Goal: Information Seeking & Learning: Learn about a topic

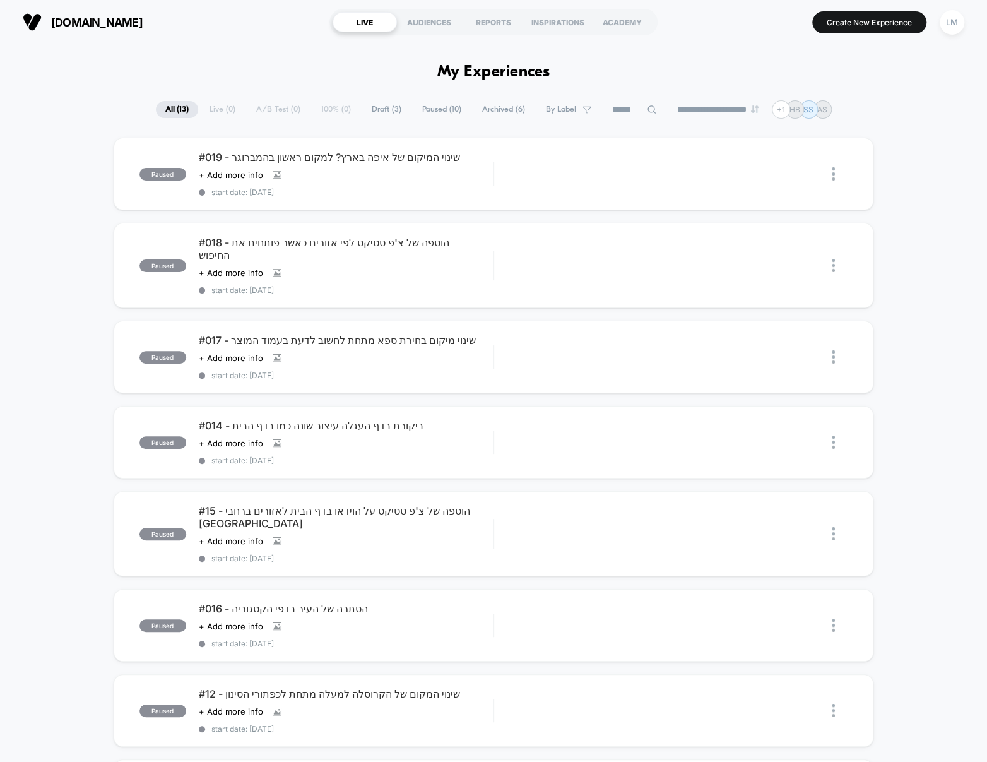
click at [954, 34] on button "LM" at bounding box center [952, 22] width 32 height 26
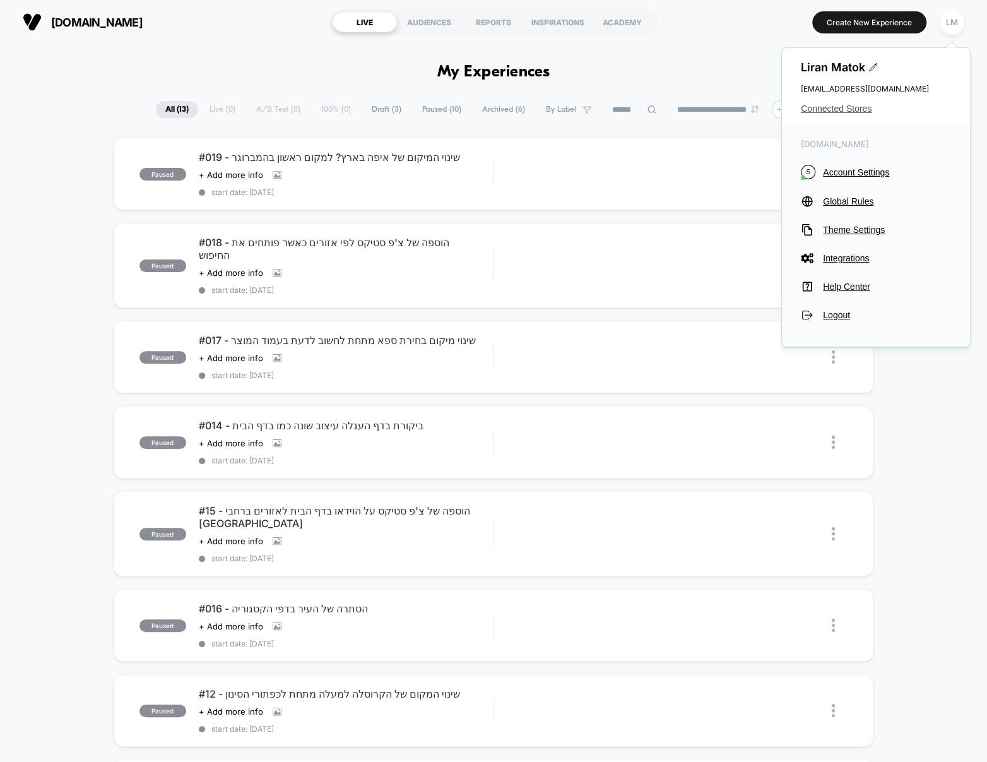
click at [850, 105] on span "Connected Stores" at bounding box center [876, 109] width 150 height 10
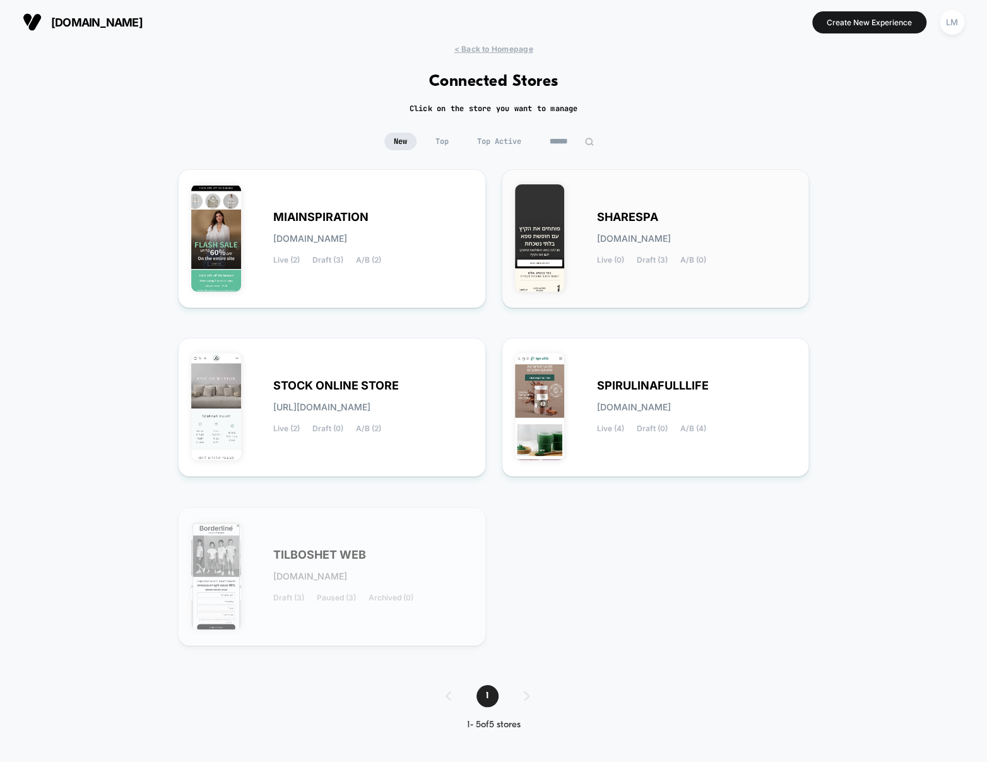
click at [634, 215] on span "SHARESPA" at bounding box center [627, 217] width 61 height 9
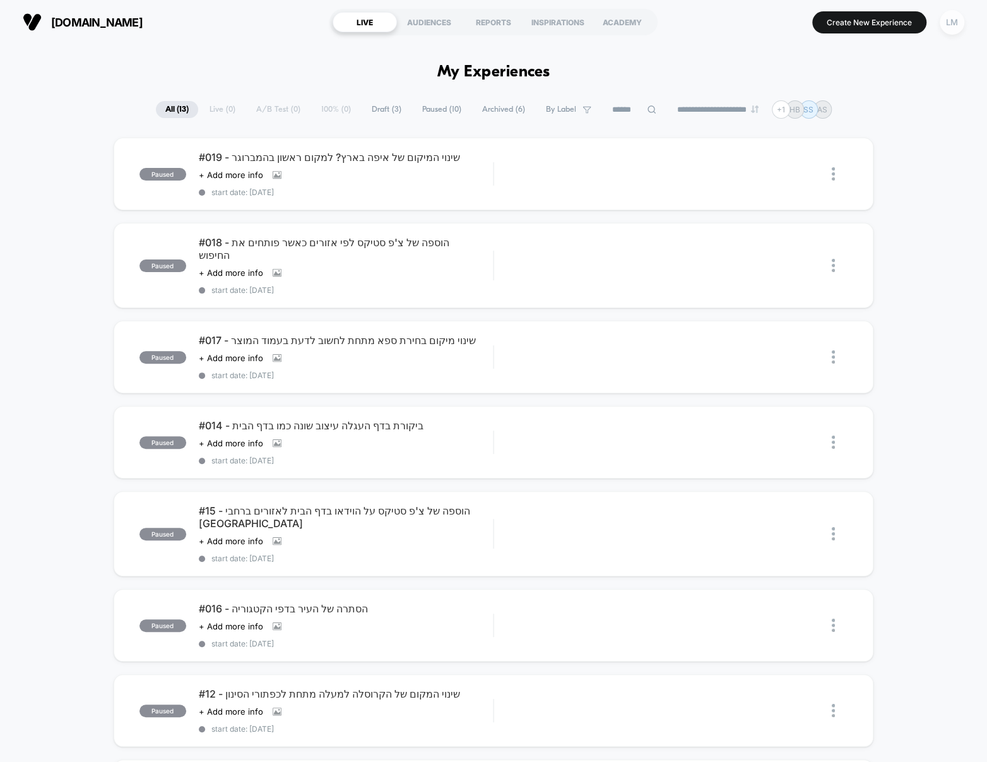
click at [950, 23] on div "LM" at bounding box center [952, 22] width 25 height 25
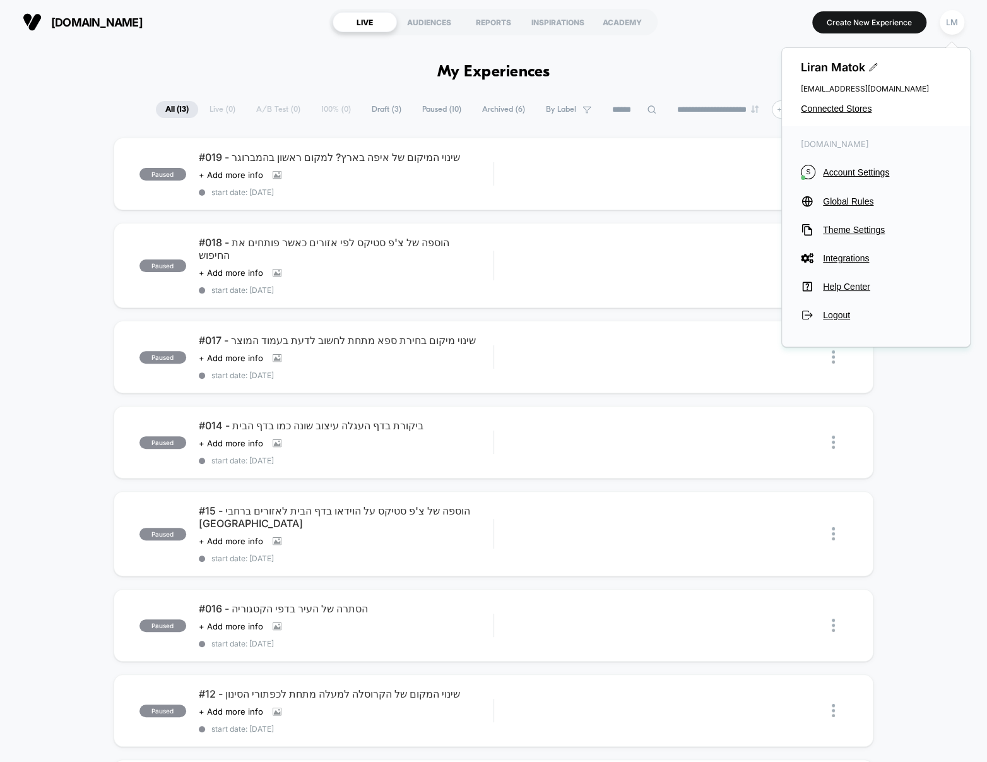
click at [858, 103] on div "[PERSON_NAME] [EMAIL_ADDRESS][DOMAIN_NAME] Connected Stores" at bounding box center [876, 87] width 188 height 78
click at [857, 105] on span "Connected Stores" at bounding box center [876, 109] width 150 height 10
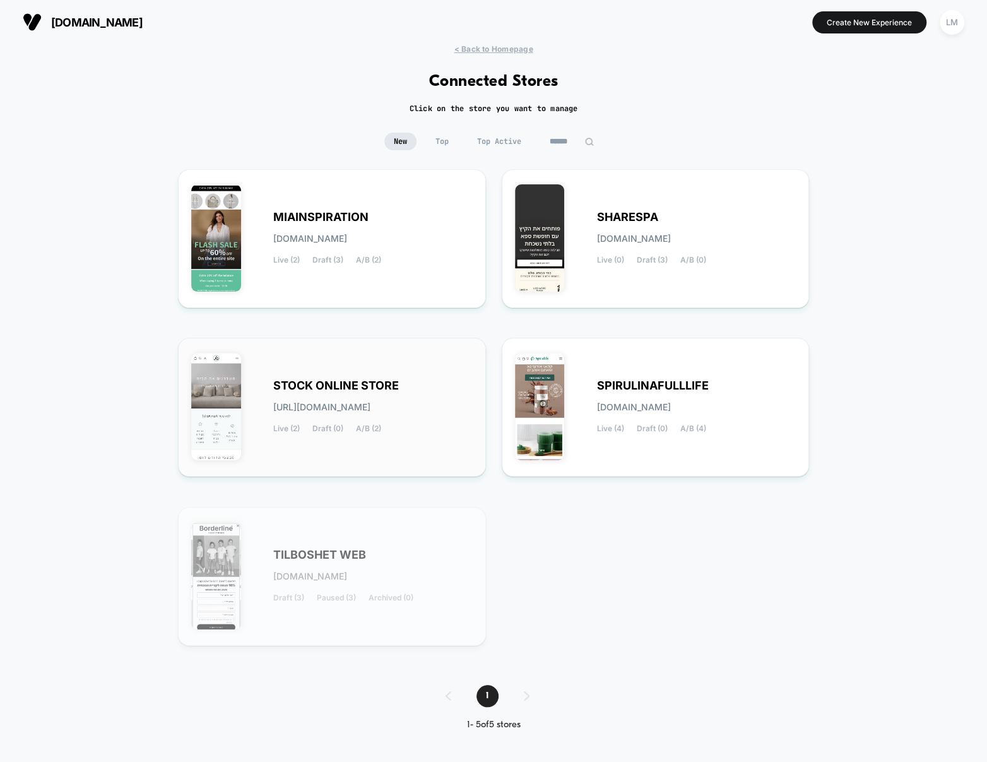
click at [355, 385] on span "STOCK ONLINE STORE" at bounding box center [336, 385] width 126 height 9
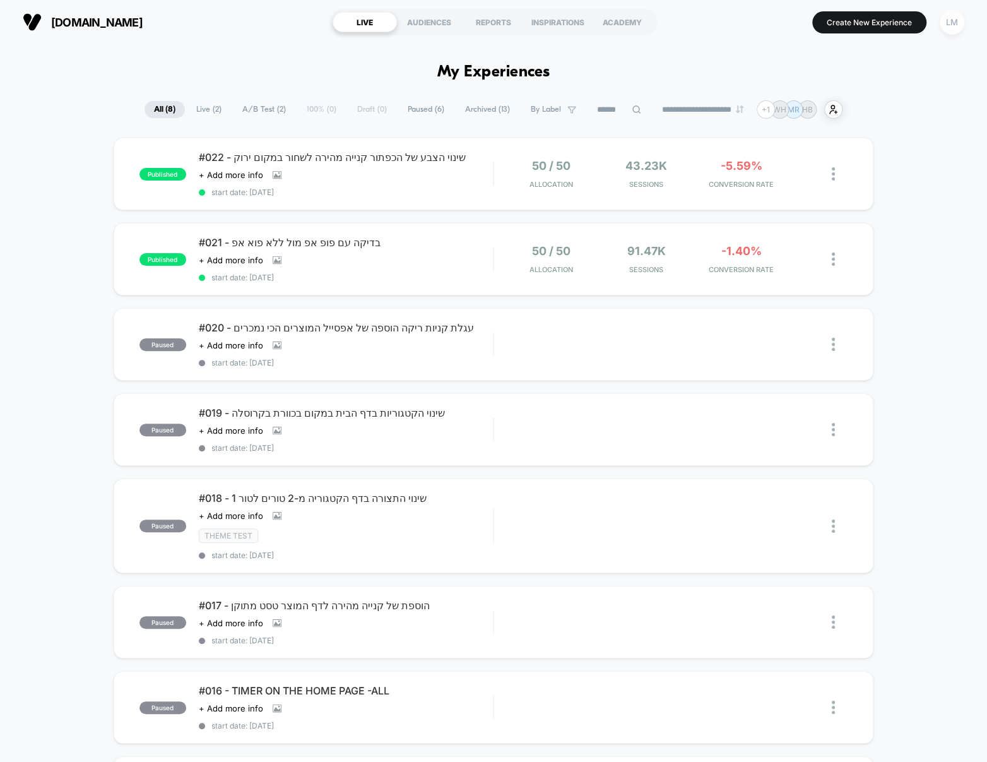
click at [960, 24] on div "LM" at bounding box center [952, 22] width 25 height 25
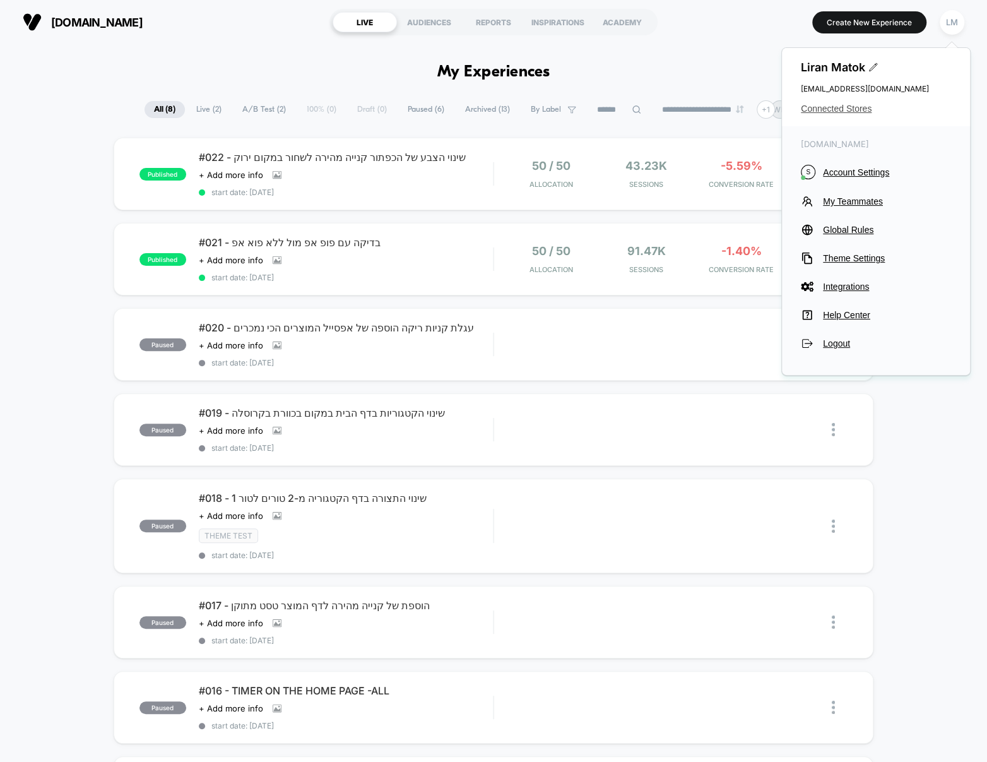
click at [867, 107] on span "Connected Stores" at bounding box center [876, 109] width 150 height 10
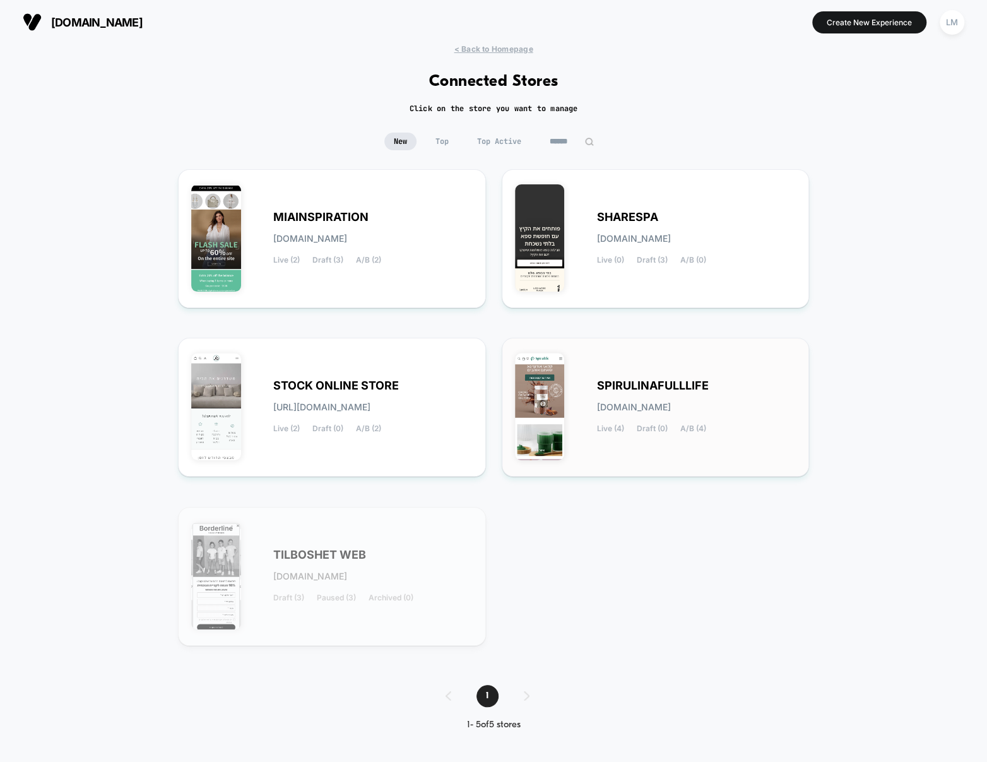
click at [642, 381] on span "SPIRULINAFULLLIFE" at bounding box center [653, 385] width 112 height 9
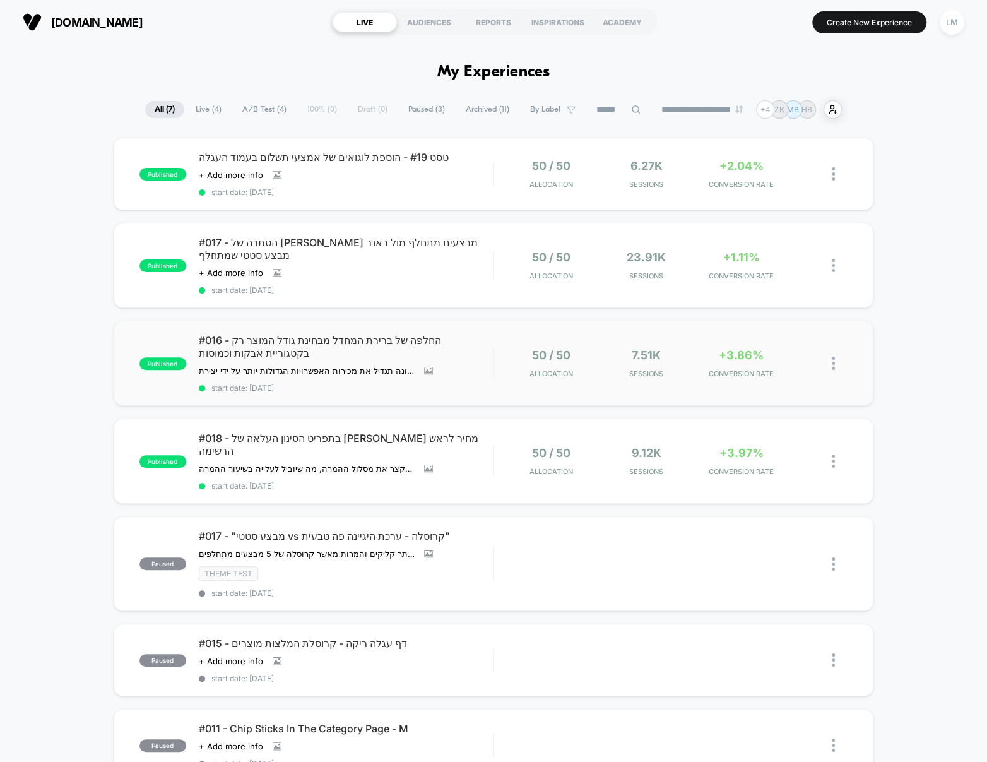
click at [285, 334] on span "#016 - החלפה של ברירת המחדל מבחינת גודל המוצר רק בקטגוריית אבקות וכמוסות" at bounding box center [346, 346] width 294 height 25
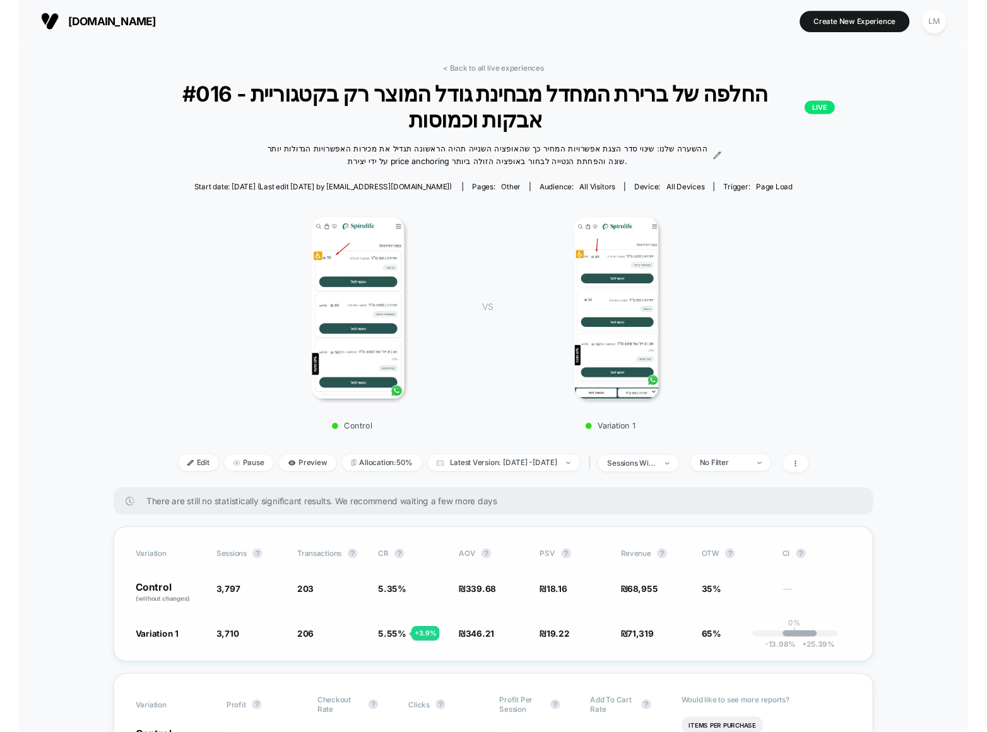
scroll to position [292, 0]
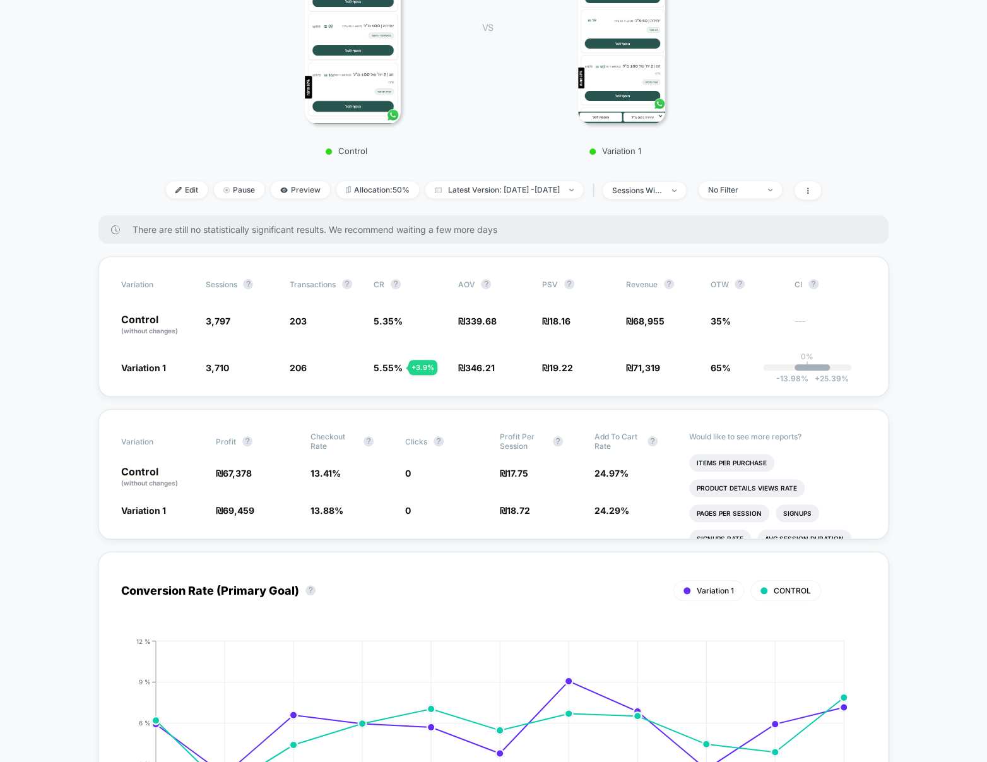
drag, startPoint x: 572, startPoint y: 407, endPoint x: 563, endPoint y: 408, distance: 8.9
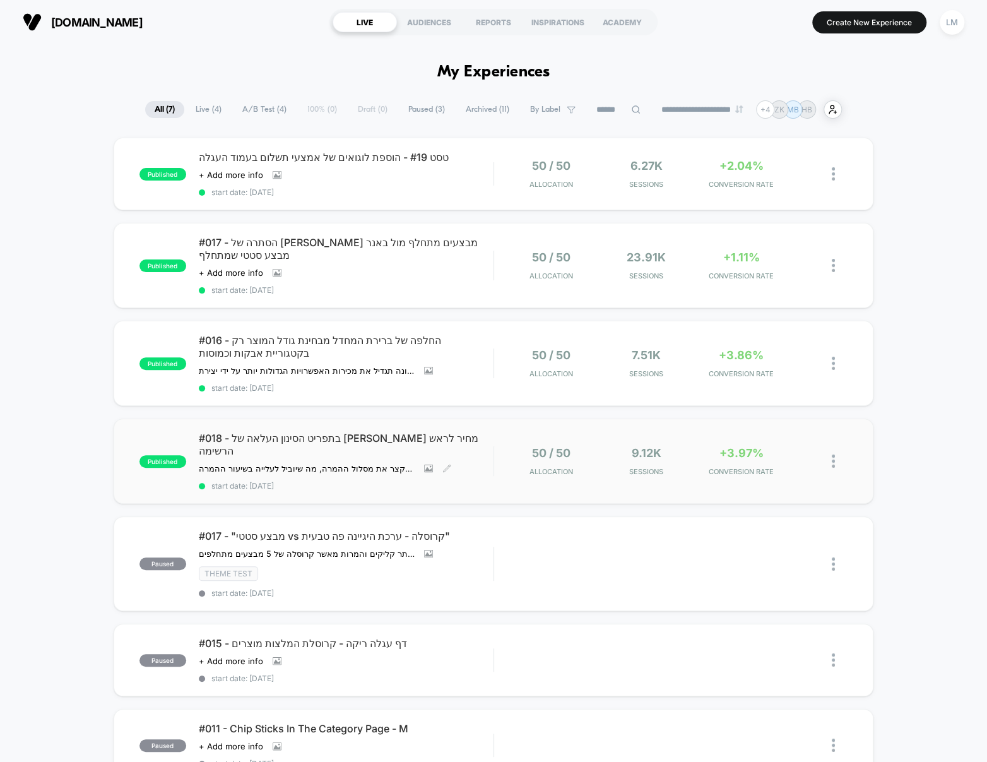
click at [308, 432] on span "#018 - בתפריט הסינון העלאה של [PERSON_NAME] מחיר לראש הרשימה" at bounding box center [346, 444] width 294 height 25
click at [284, 157] on span "טסט #19 - הוספת לוגואים של אמצעי תשלום בעמוד העגלה" at bounding box center [346, 157] width 294 height 13
click at [311, 246] on span "#017 - הסתרה של [PERSON_NAME] מבצעים מתחלף מול באנר מבצע סטטי שמתחלף" at bounding box center [346, 248] width 294 height 25
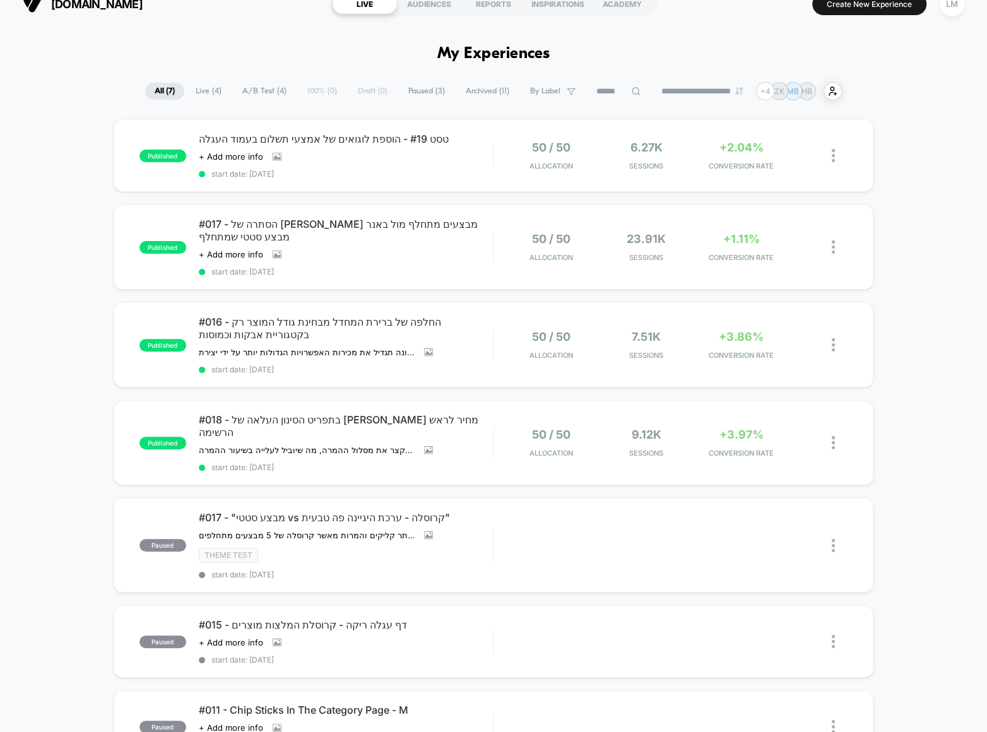
scroll to position [32, 0]
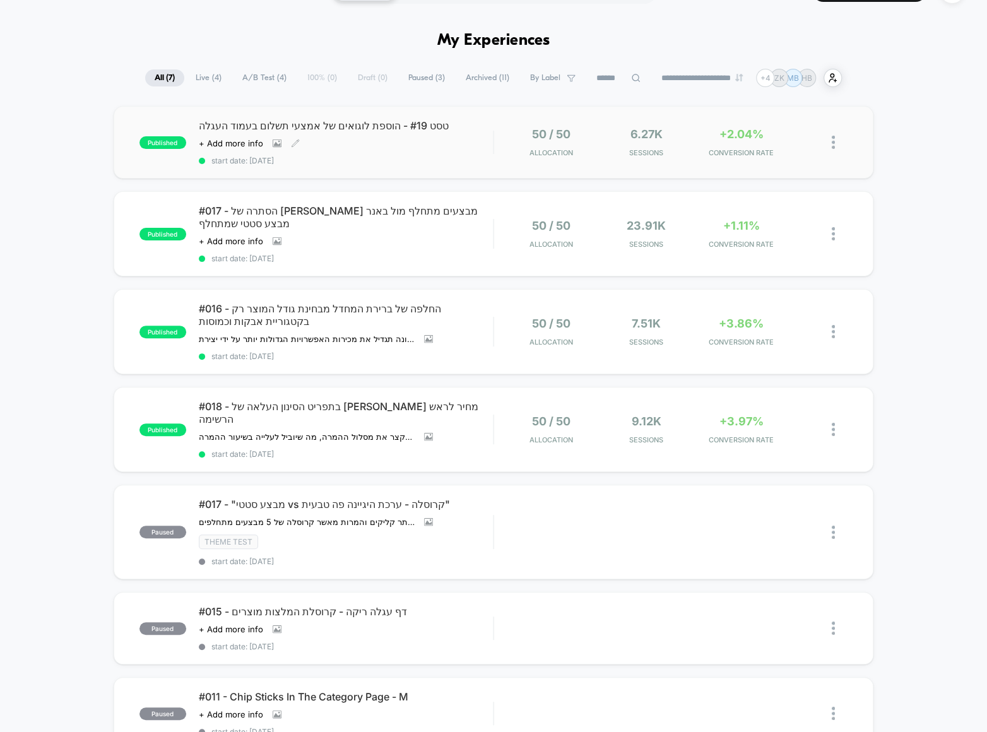
click at [302, 124] on span "טסט #19 - הוספת לוגואים של אמצעי תשלום בעמוד העגלה" at bounding box center [346, 125] width 294 height 13
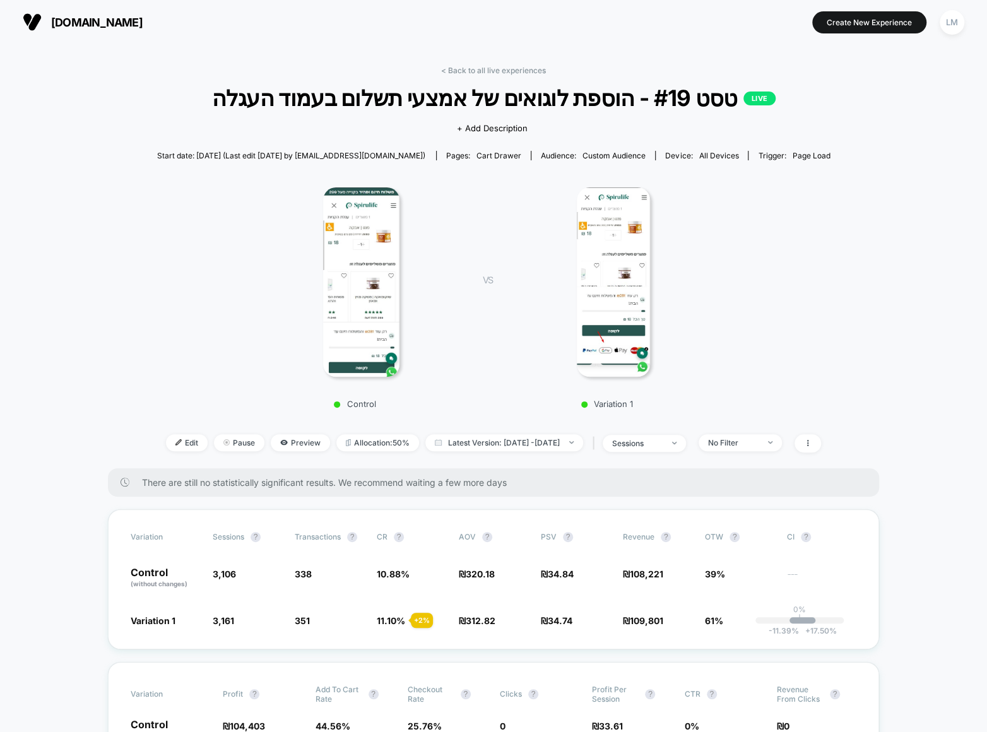
drag, startPoint x: 545, startPoint y: 222, endPoint x: 507, endPoint y: 199, distance: 43.3
click at [367, 293] on img at bounding box center [361, 281] width 76 height 189
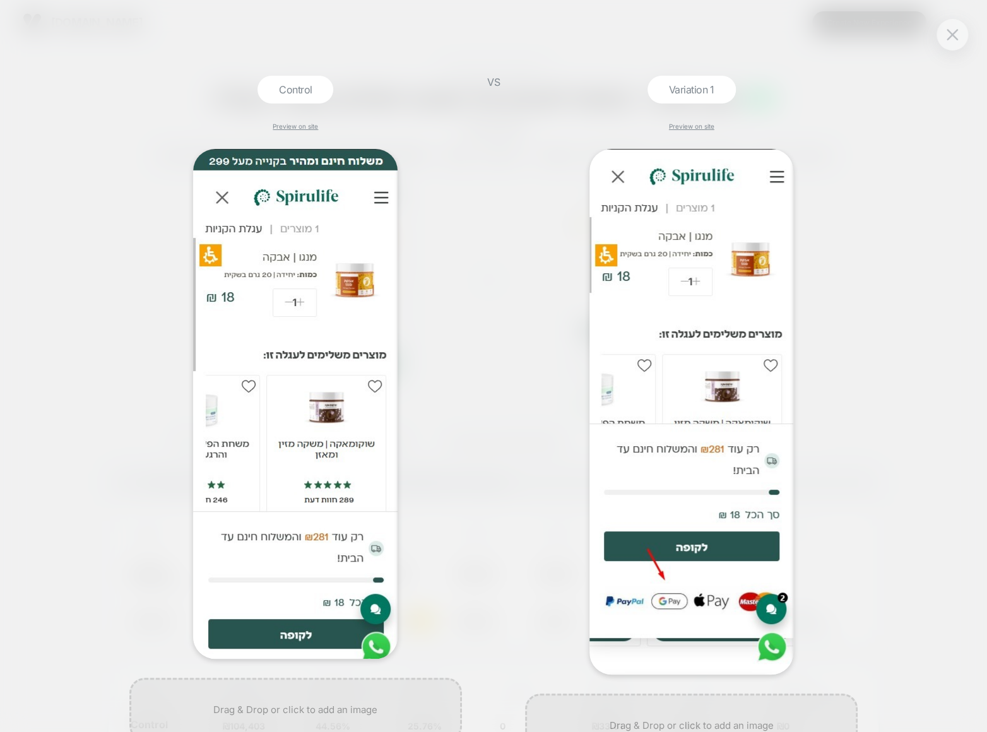
click at [910, 471] on div "Control Preview on site VS Variation 1 Preview on site" at bounding box center [493, 366] width 987 height 732
click at [957, 33] on img at bounding box center [952, 34] width 11 height 11
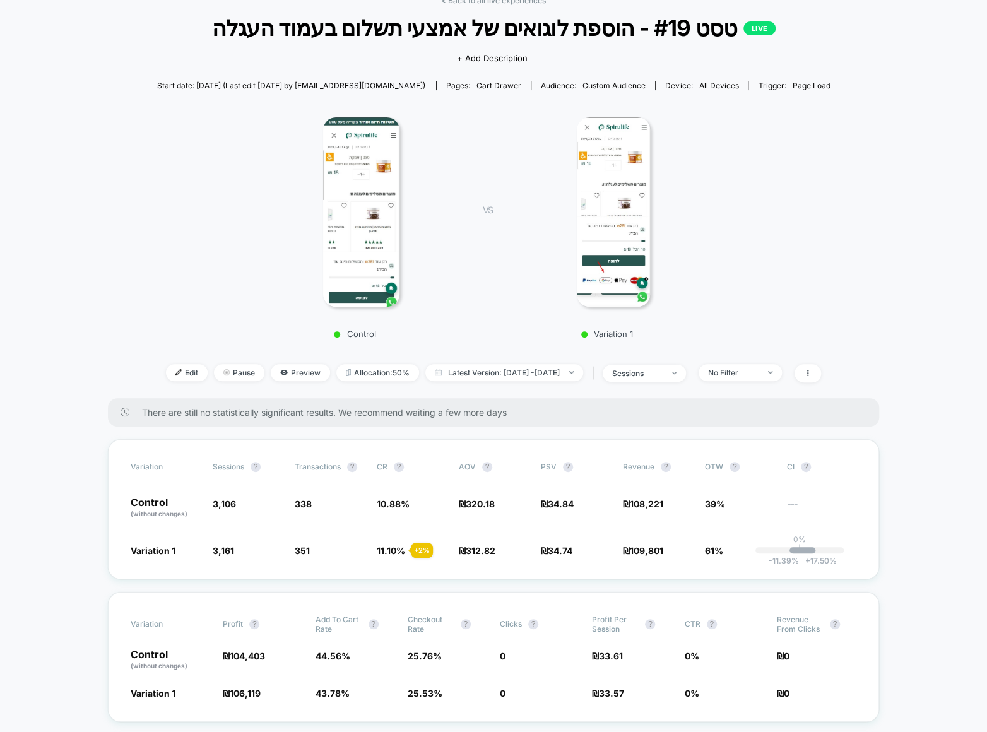
scroll to position [275, 0]
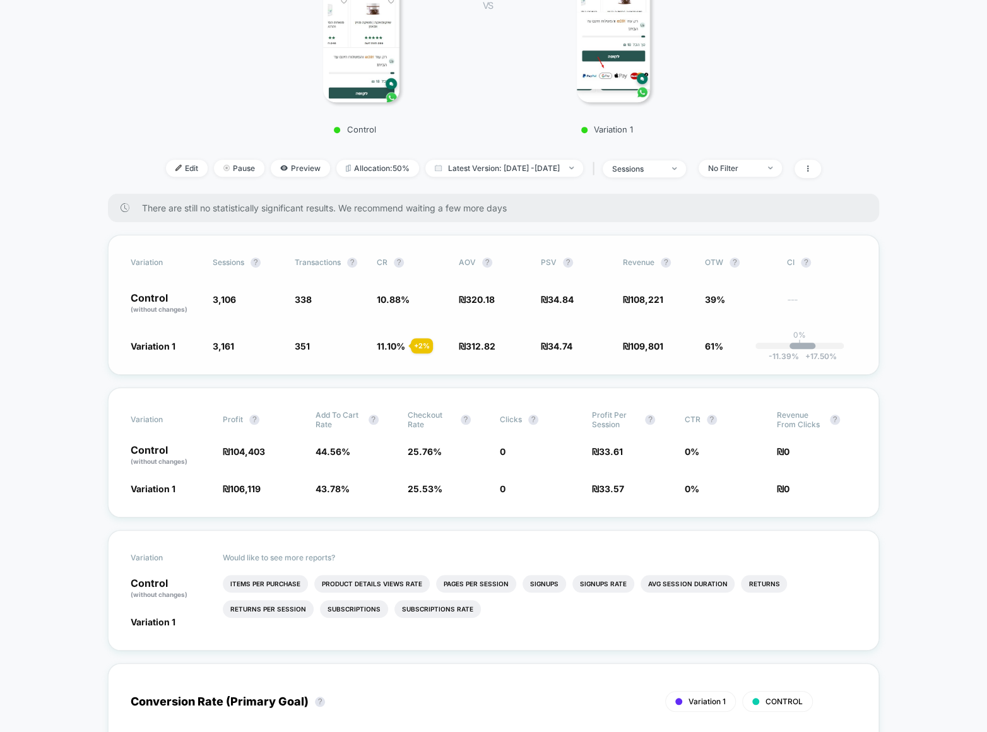
click at [395, 357] on div "Variation Sessions ? Transactions ? CR ? AOV ? PSV ? Revenue ? OTW ? CI ? Contr…" at bounding box center [493, 305] width 771 height 140
click at [686, 160] on span "sessions" at bounding box center [644, 168] width 83 height 17
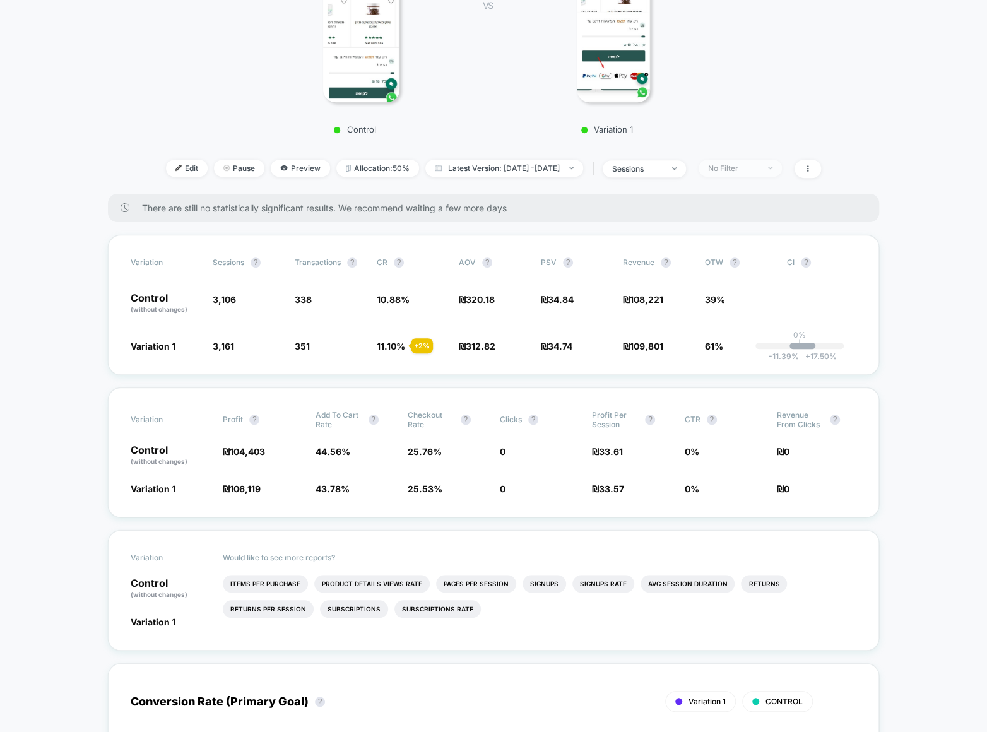
click at [777, 172] on span "No Filter" at bounding box center [740, 168] width 83 height 17
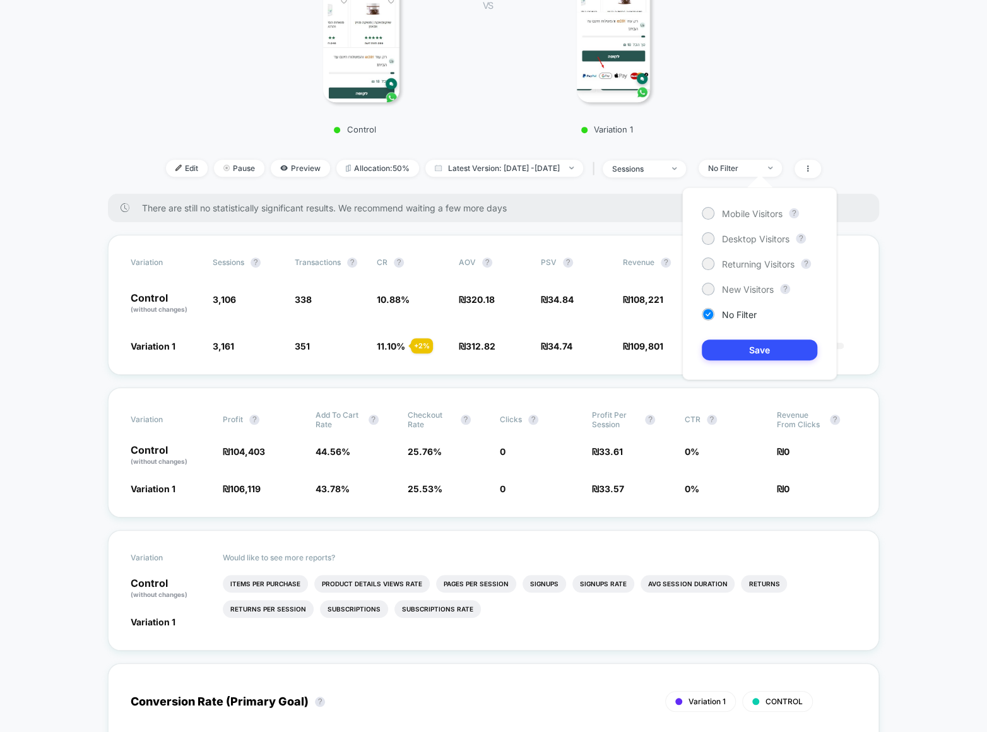
click at [747, 96] on div "Control VS Variation 1" at bounding box center [487, 19] width 673 height 242
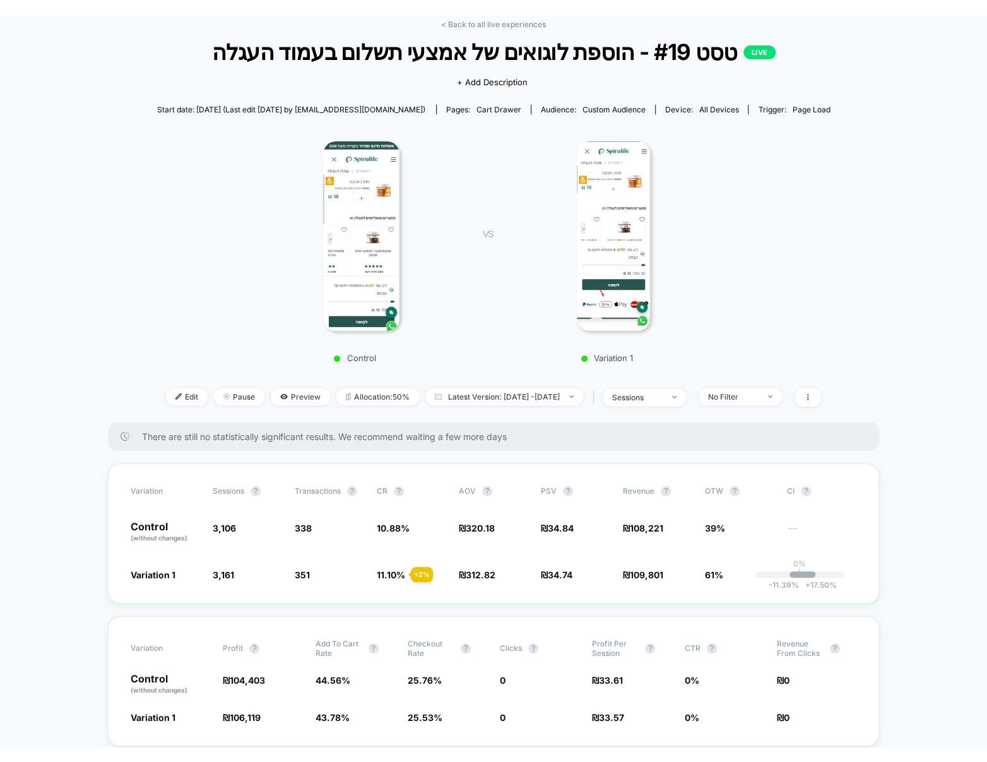
scroll to position [0, 0]
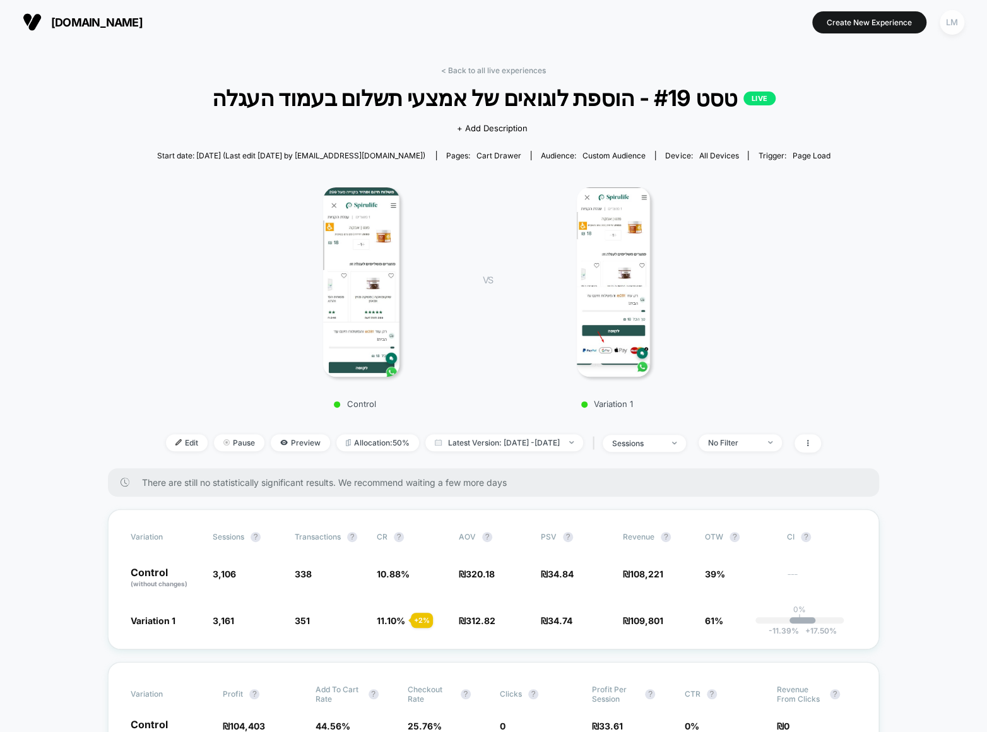
click at [946, 21] on div "LM" at bounding box center [952, 22] width 25 height 25
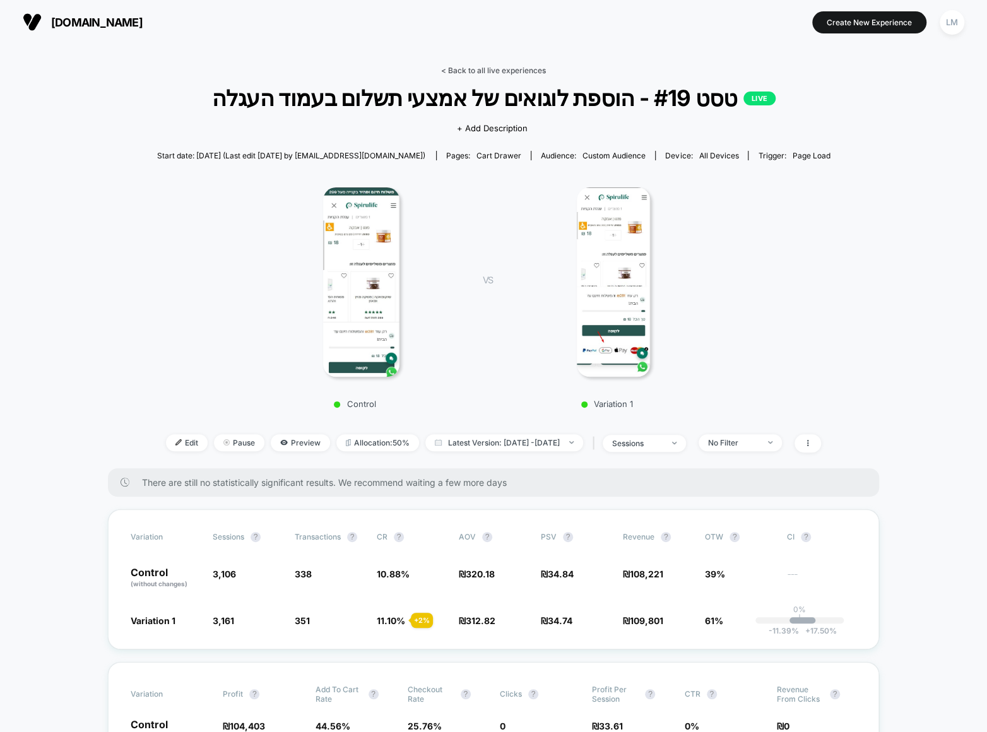
click at [489, 71] on link "< Back to all live experiences" at bounding box center [493, 70] width 105 height 9
